Goal: Task Accomplishment & Management: Manage account settings

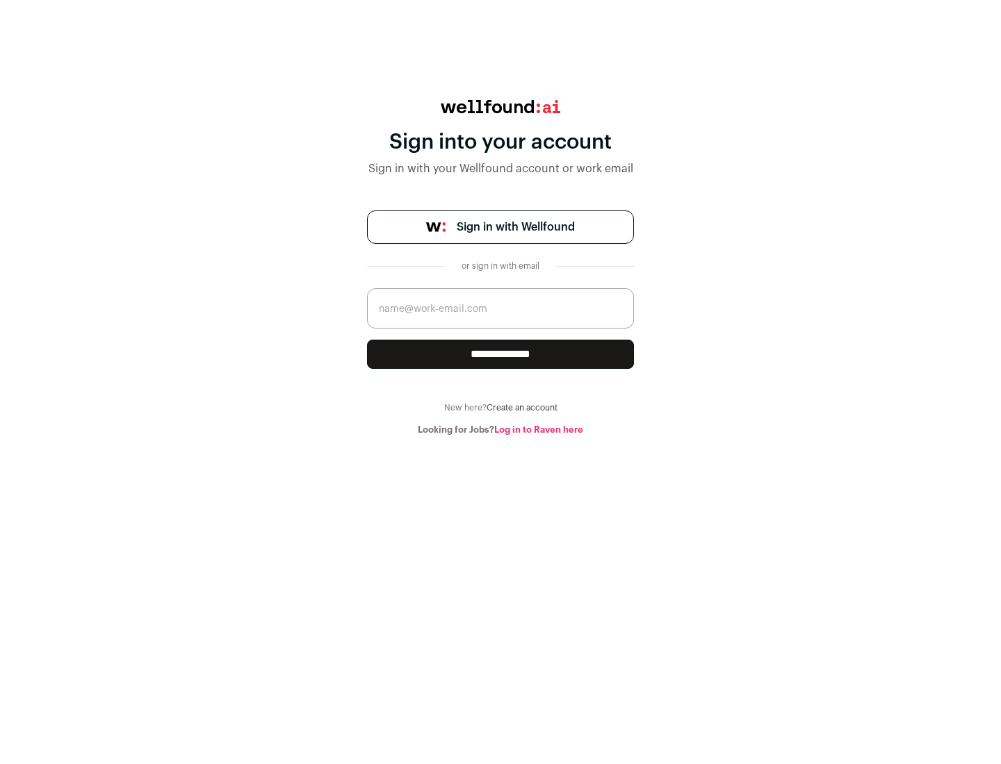
click at [515, 227] on span "Sign in with Wellfound" at bounding box center [516, 227] width 118 height 17
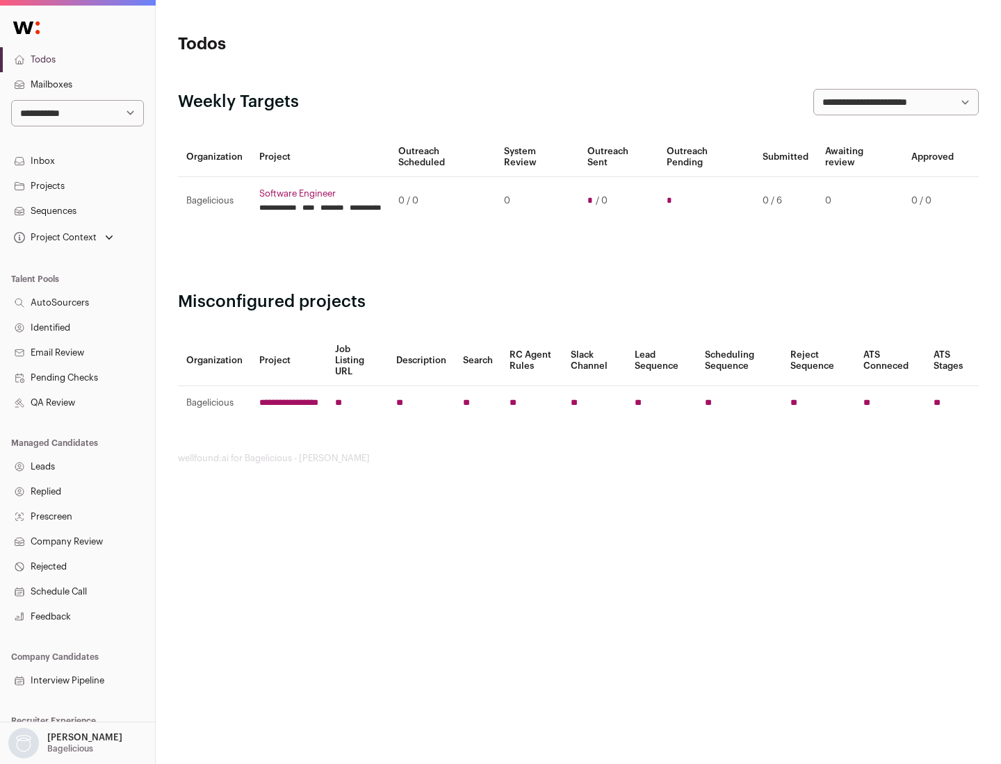
click at [77, 186] on link "Projects" at bounding box center [77, 186] width 155 height 25
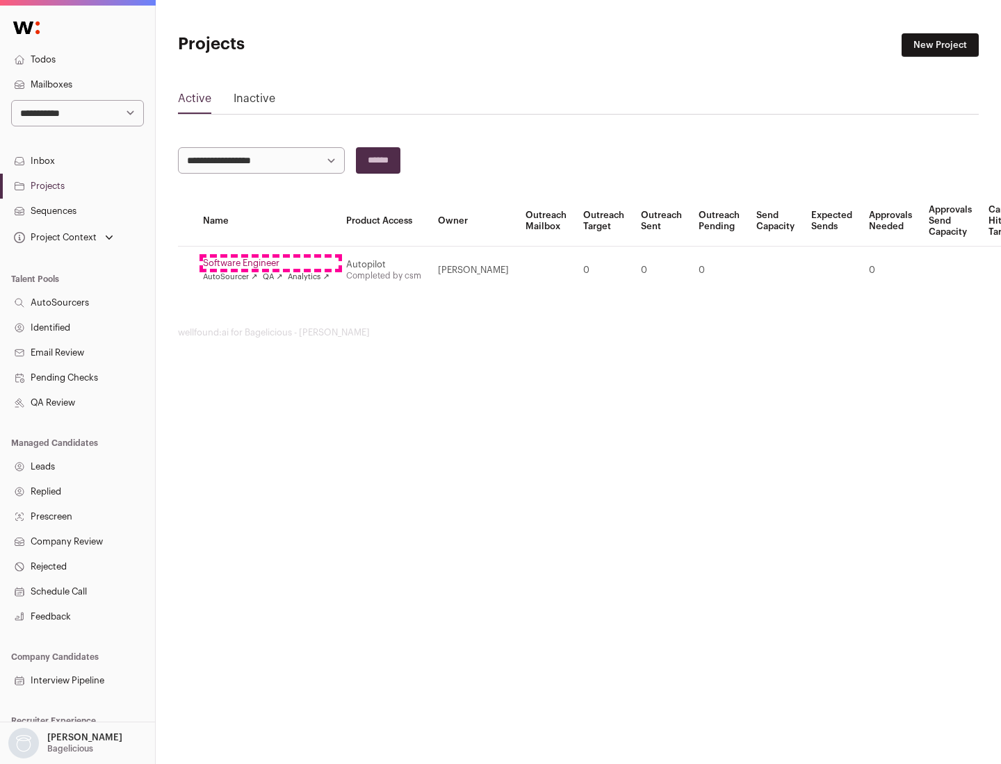
click at [270, 263] on link "Software Engineer" at bounding box center [266, 263] width 126 height 11
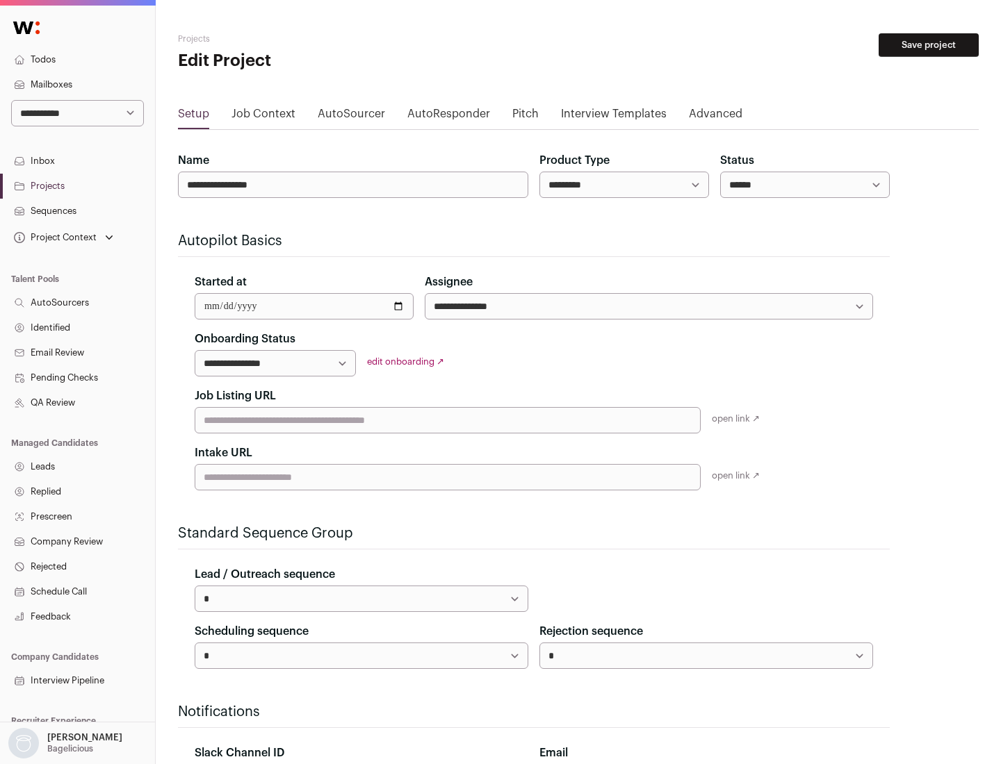
click at [928, 45] on button "Save project" at bounding box center [928, 45] width 100 height 24
